Goal: Browse casually

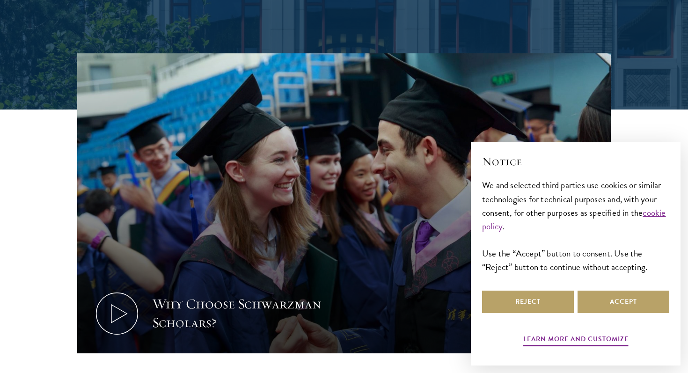
scroll to position [347, 0]
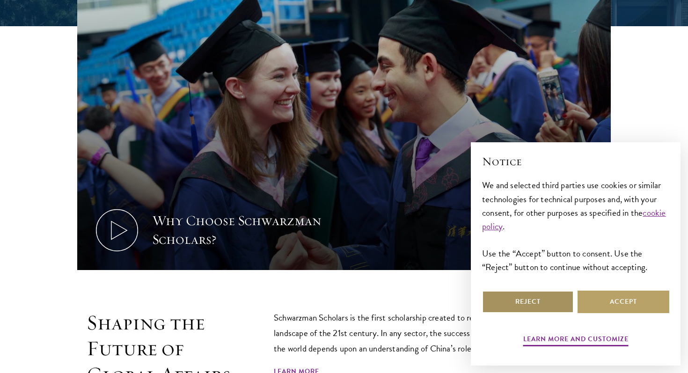
click at [557, 303] on button "Reject" at bounding box center [528, 302] width 92 height 22
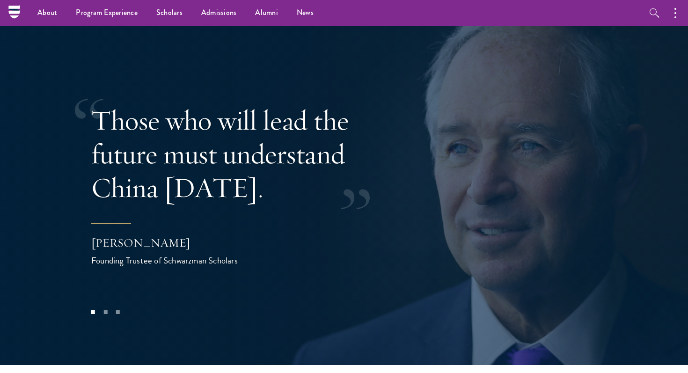
scroll to position [1851, 0]
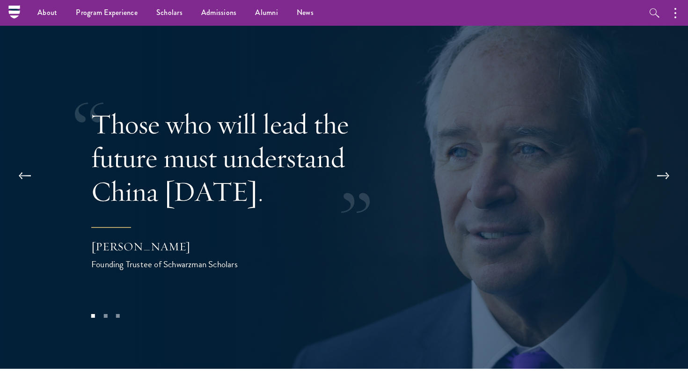
drag, startPoint x: 381, startPoint y: 167, endPoint x: 362, endPoint y: 181, distance: 24.4
click at [362, 181] on div "Those who will lead the future must understand China [DATE]." at bounding box center [243, 157] width 304 height 101
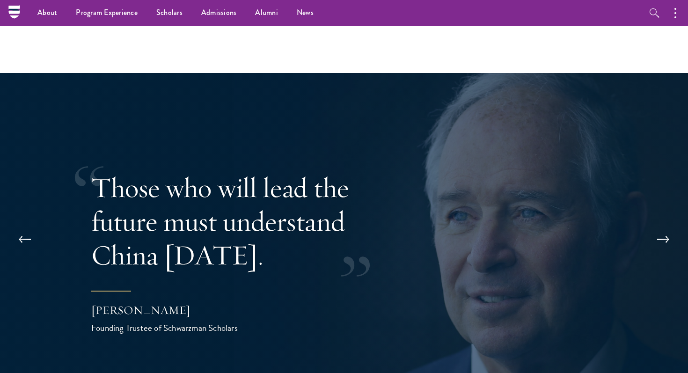
scroll to position [1821, 0]
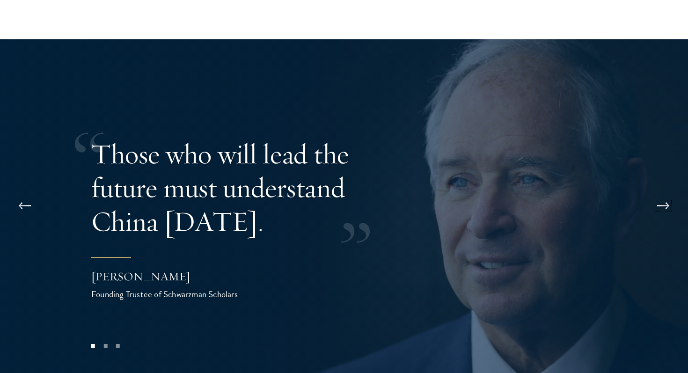
click at [658, 193] on button at bounding box center [663, 206] width 31 height 26
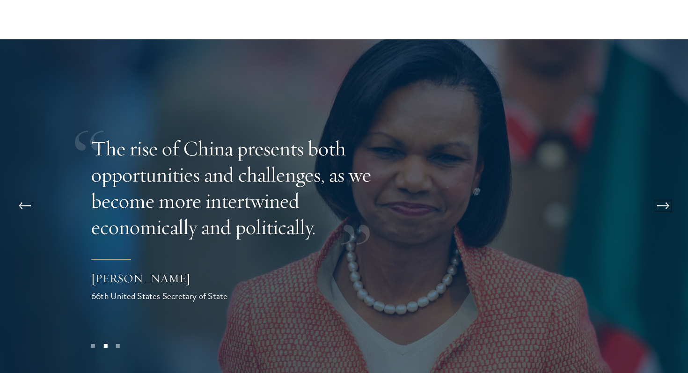
click at [656, 193] on button at bounding box center [663, 206] width 31 height 26
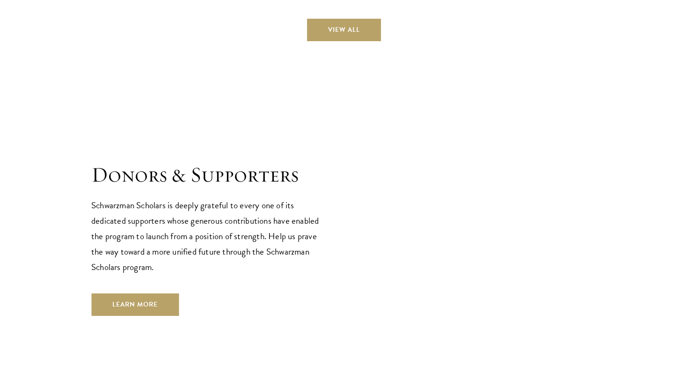
scroll to position [2817, 0]
